Goal: Navigation & Orientation: Go to known website

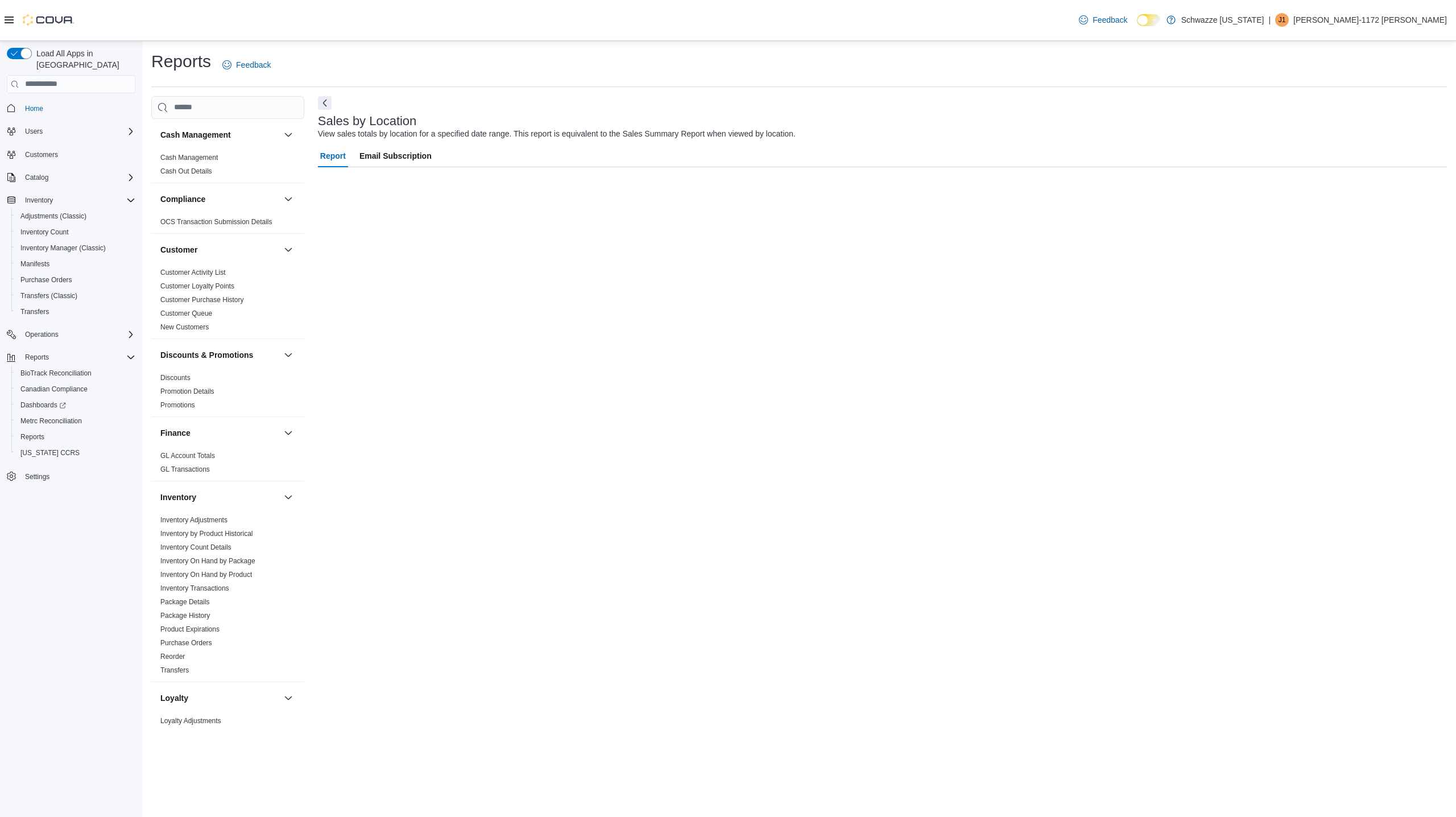
scroll to position [482, 0]
